Goal: Transaction & Acquisition: Purchase product/service

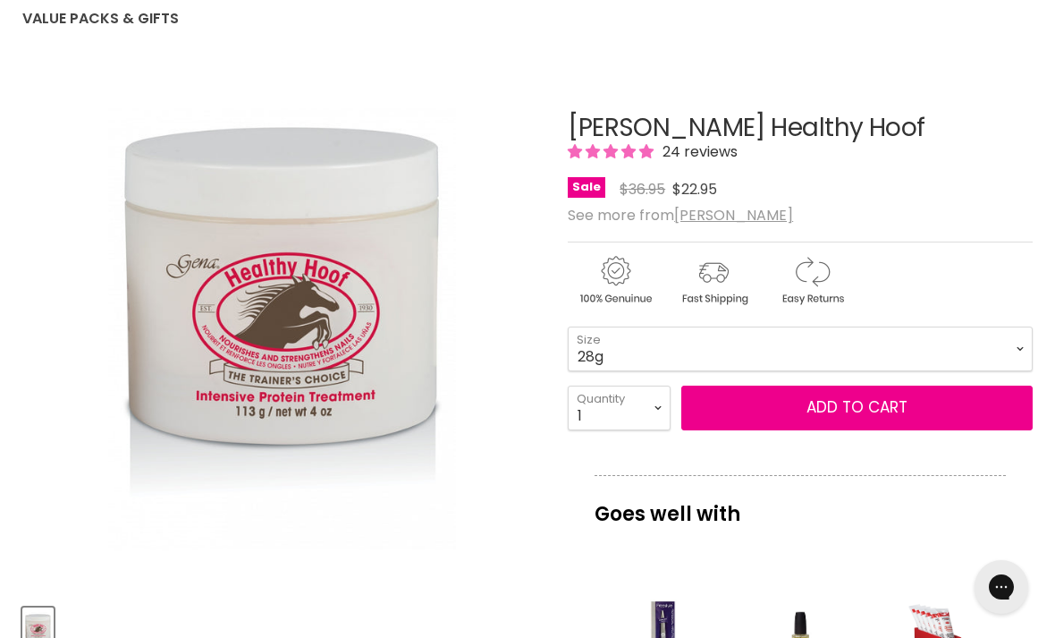
click at [956, 344] on select "28g 113g" at bounding box center [800, 348] width 465 height 45
select select "113g"
click at [656, 403] on select "1 2 3 4 5 6 7 8 9 10+" at bounding box center [619, 407] width 103 height 45
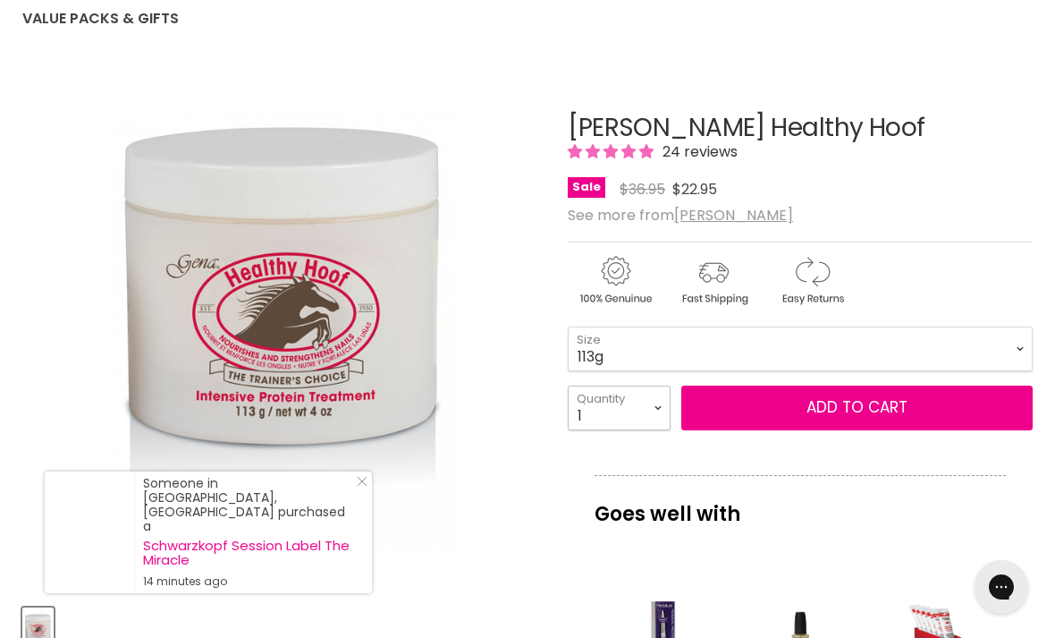
select select "2"
type input "2"
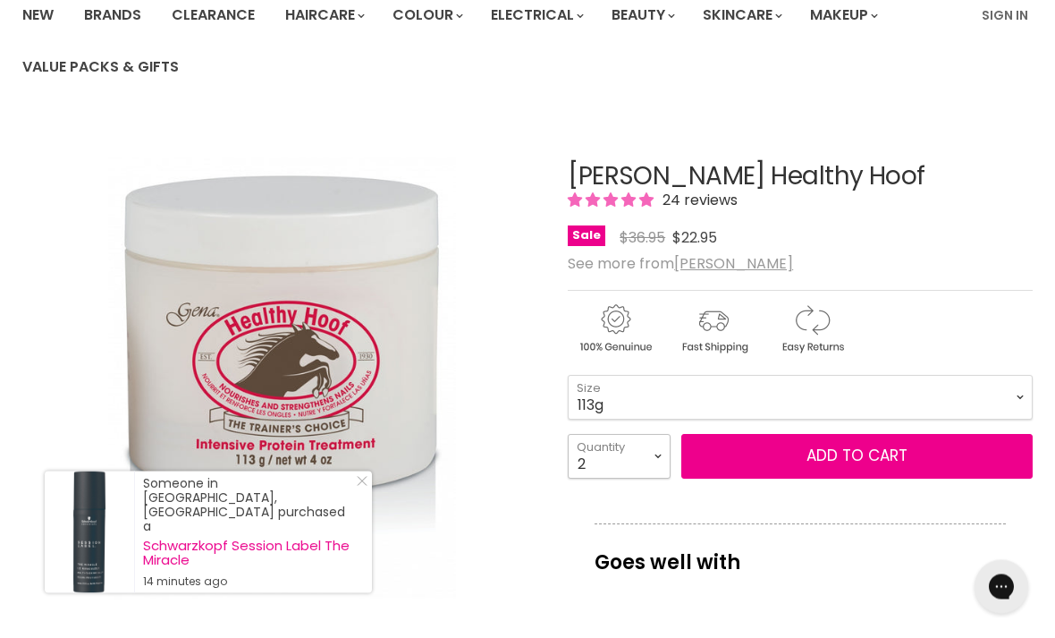
scroll to position [250, 0]
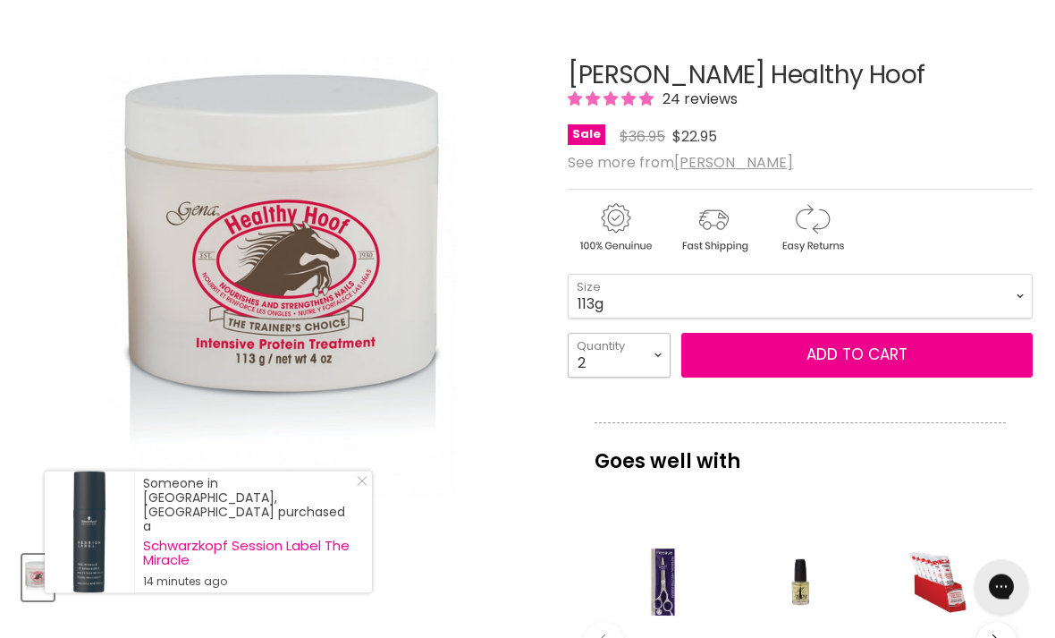
click at [655, 360] on select "1 2 3 4 5 6 7 8 9 10+" at bounding box center [619, 356] width 103 height 45
select select "1"
type input "1"
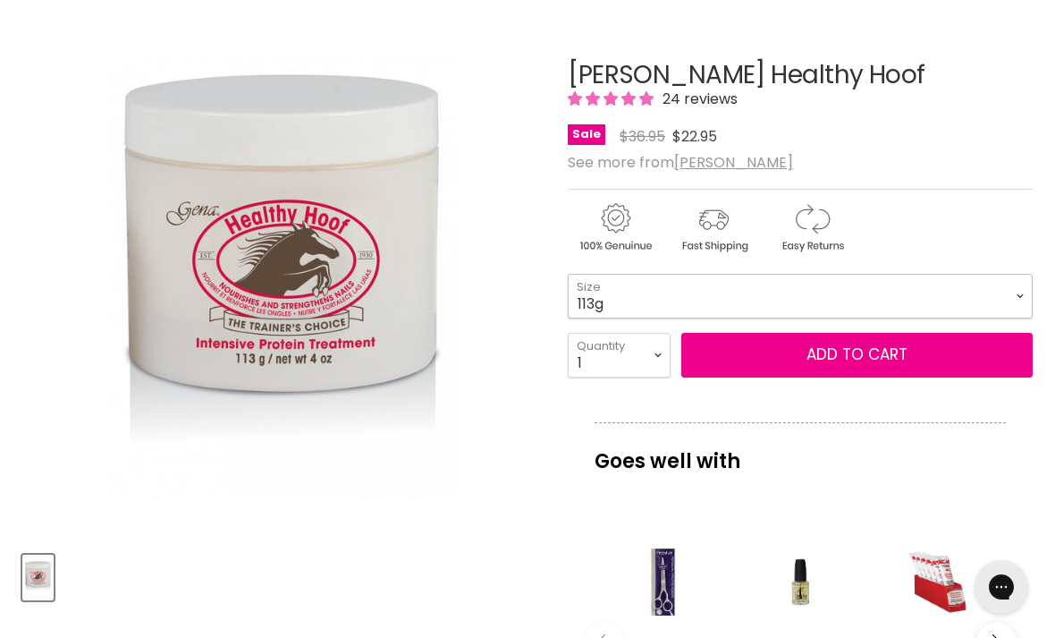
click at [723, 302] on select "28g 113g" at bounding box center [800, 296] width 465 height 45
select select "28g"
click at [905, 349] on button "Add to cart" at bounding box center [856, 355] width 351 height 45
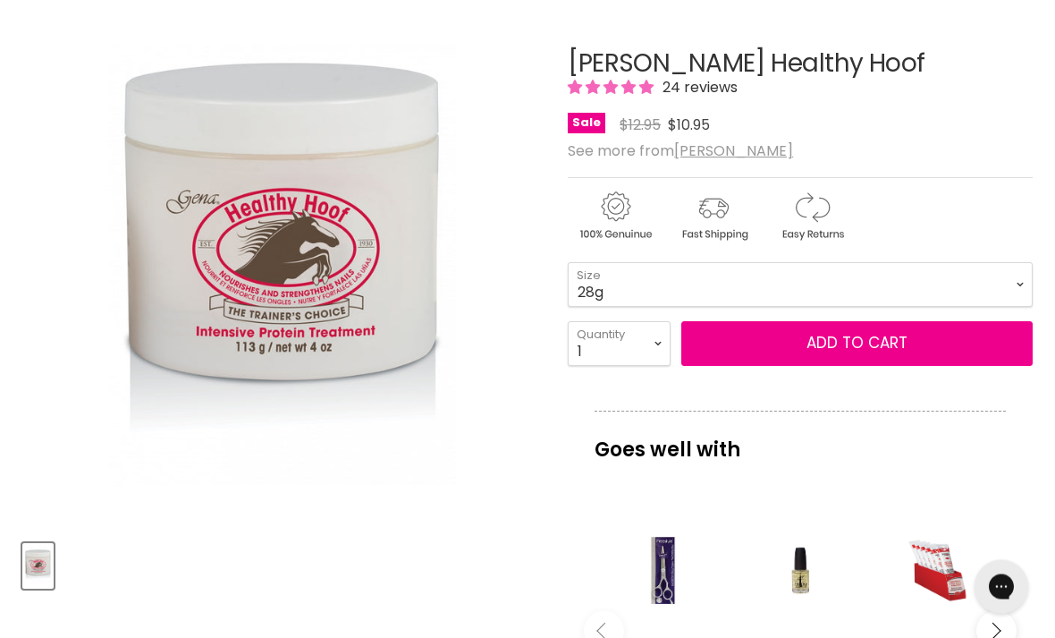
scroll to position [318, 0]
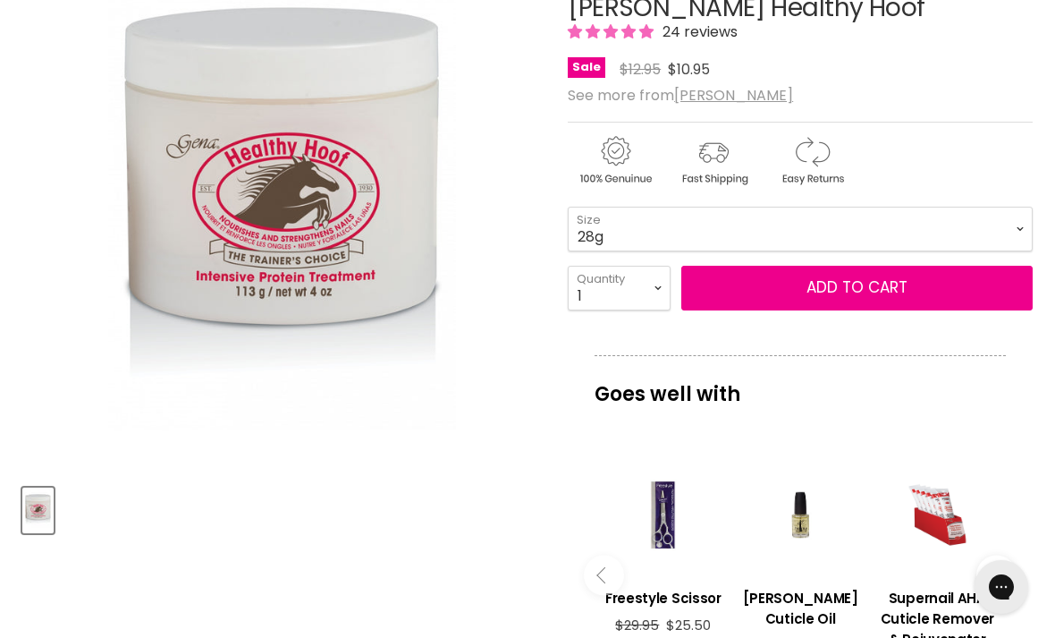
click at [902, 288] on button "Add to cart" at bounding box center [856, 288] width 351 height 45
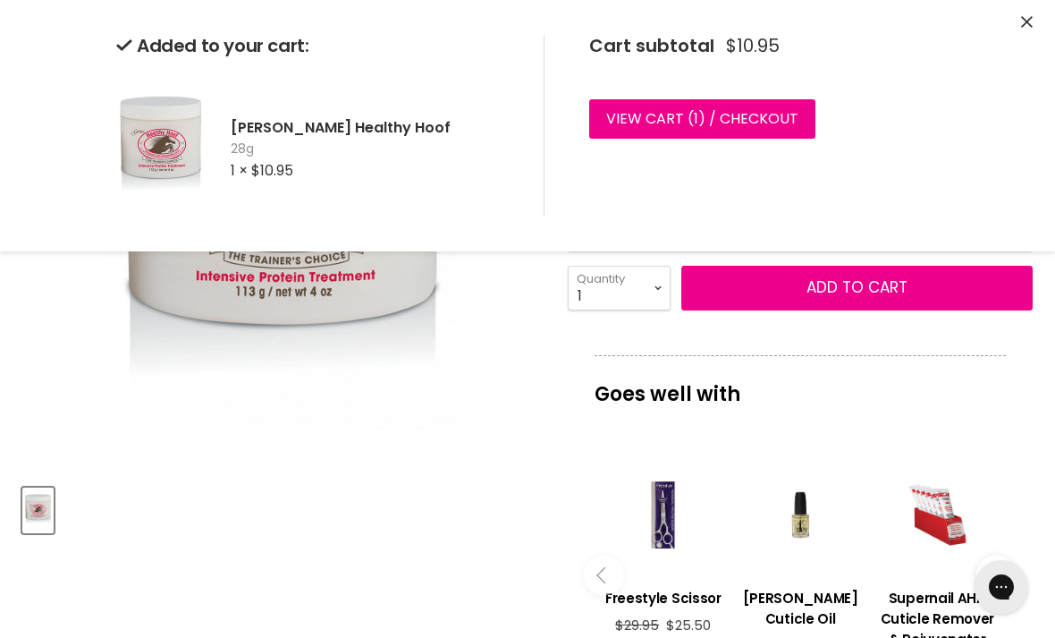
click at [777, 107] on link "View cart ( 1 ) / Checkout" at bounding box center [702, 118] width 226 height 39
